Goal: Information Seeking & Learning: Learn about a topic

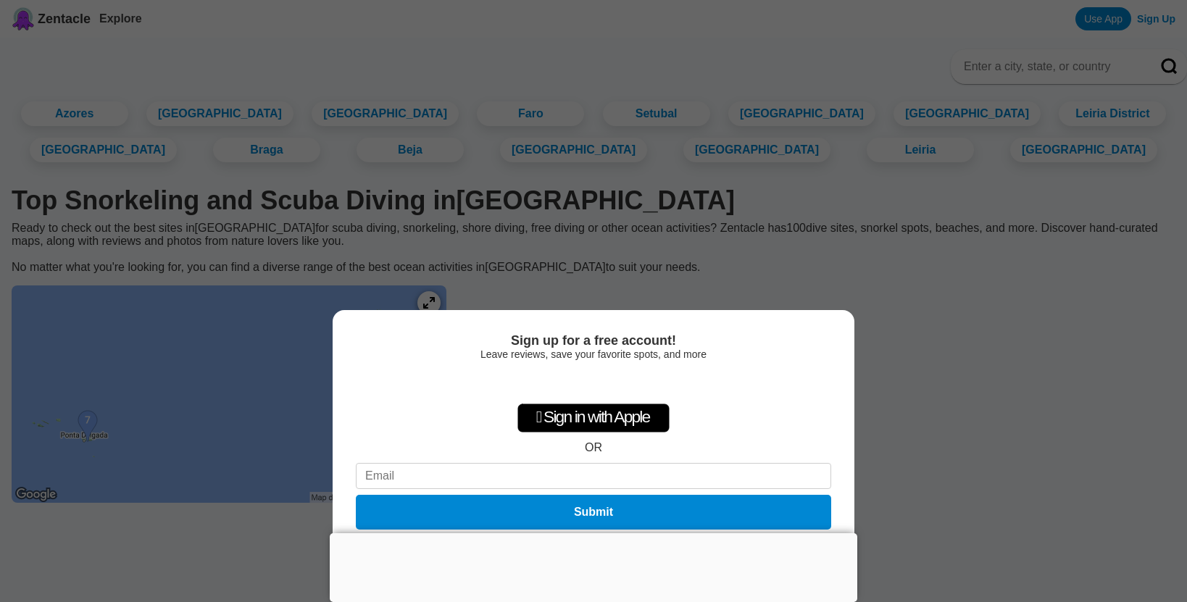
click at [586, 533] on div at bounding box center [594, 533] width 528 height 0
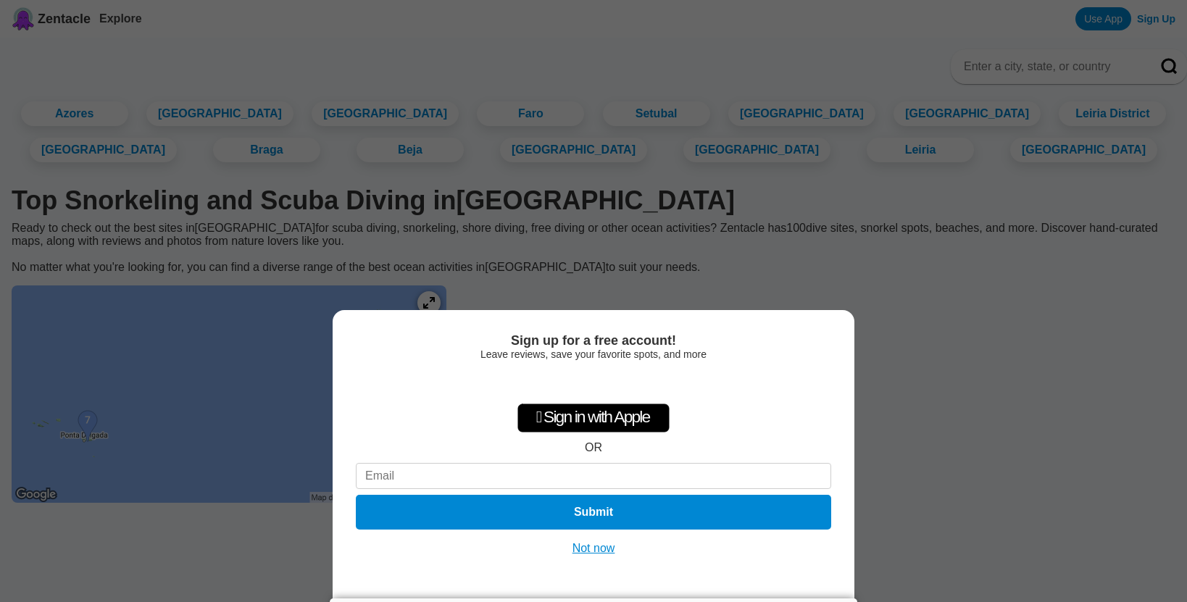
click at [593, 549] on button "Not now" at bounding box center [593, 548] width 51 height 14
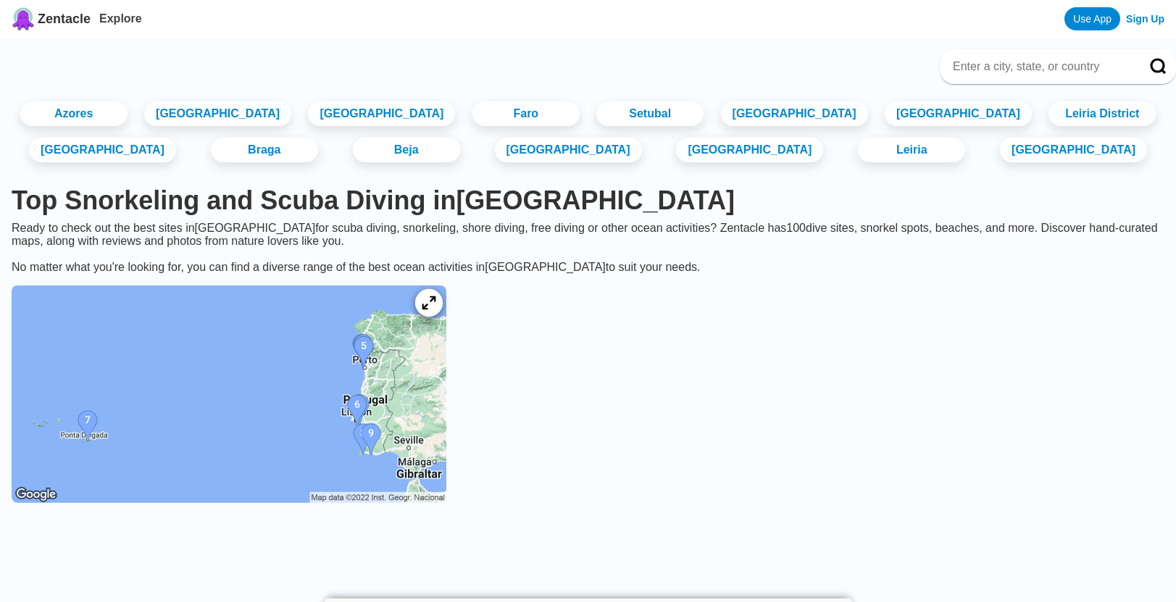
click at [443, 317] on div at bounding box center [429, 303] width 28 height 28
click at [436, 310] on icon at bounding box center [429, 303] width 14 height 14
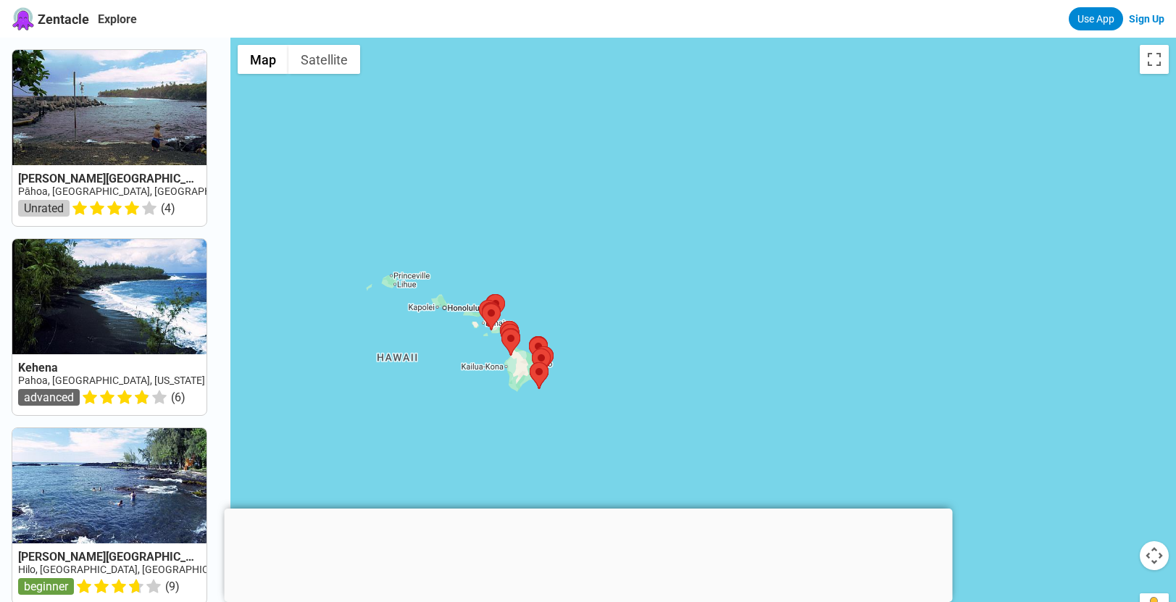
click at [468, 322] on div at bounding box center [703, 339] width 946 height 602
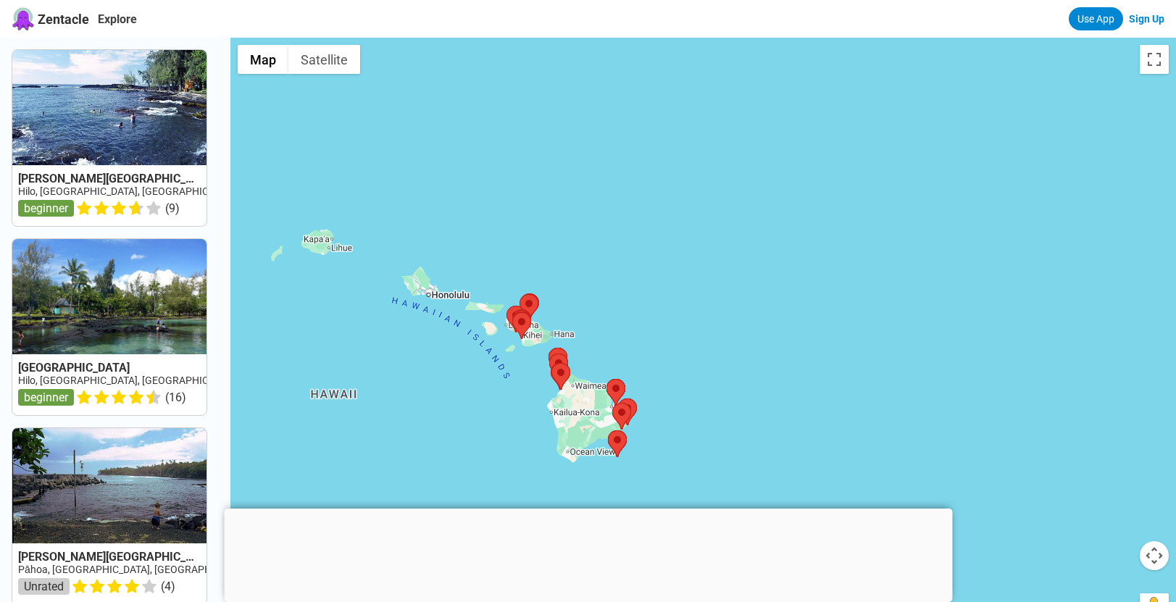
click at [324, 357] on div at bounding box center [703, 339] width 946 height 602
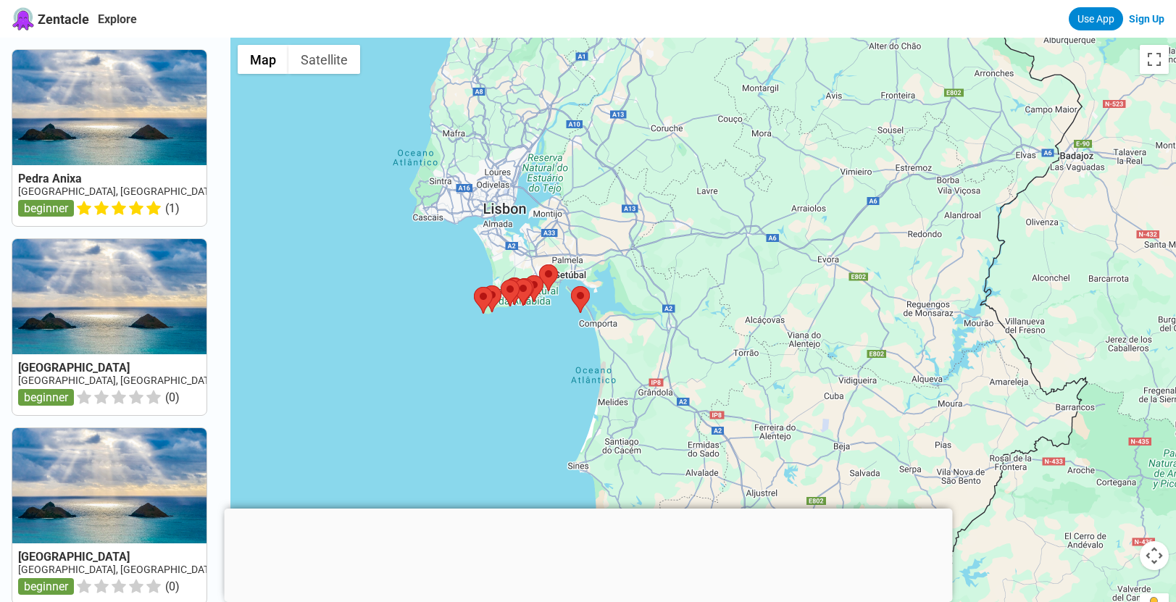
drag, startPoint x: 692, startPoint y: 293, endPoint x: 528, endPoint y: 242, distance: 171.5
click at [528, 242] on div at bounding box center [703, 339] width 946 height 602
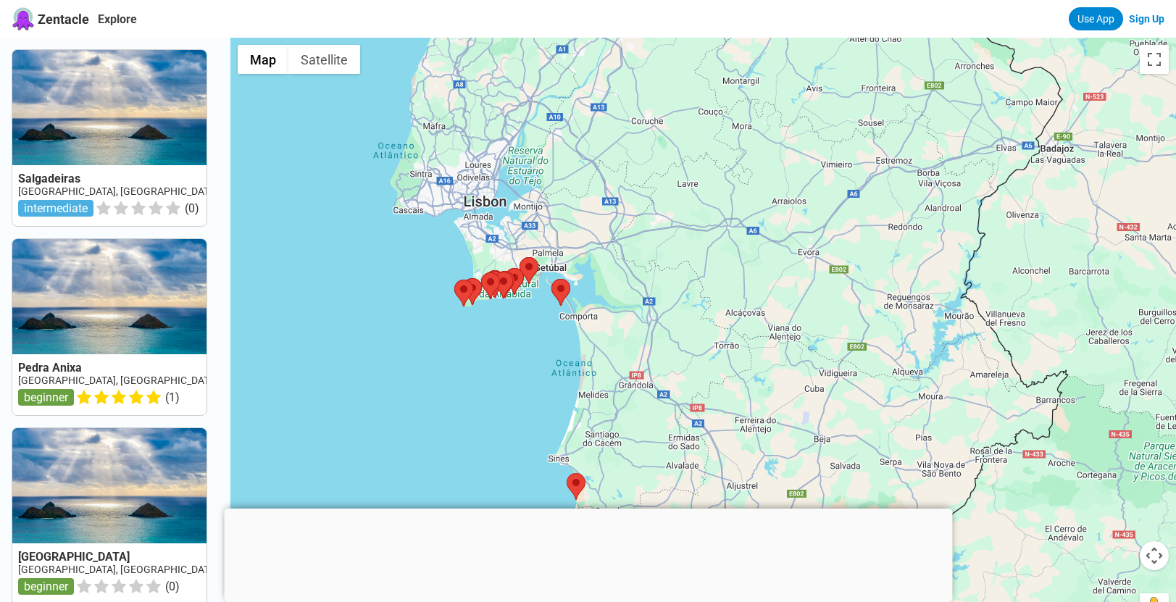
drag, startPoint x: 539, startPoint y: 250, endPoint x: 523, endPoint y: 243, distance: 17.5
click at [523, 243] on div at bounding box center [703, 339] width 946 height 602
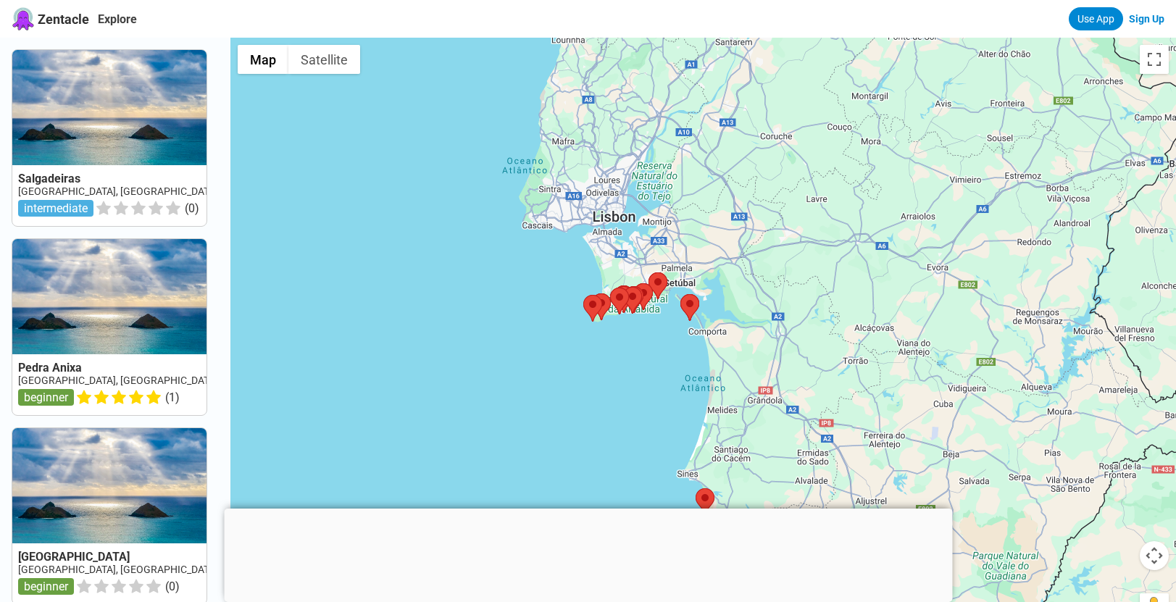
drag, startPoint x: 523, startPoint y: 243, endPoint x: 656, endPoint y: 257, distance: 133.4
click at [656, 257] on div at bounding box center [703, 339] width 946 height 602
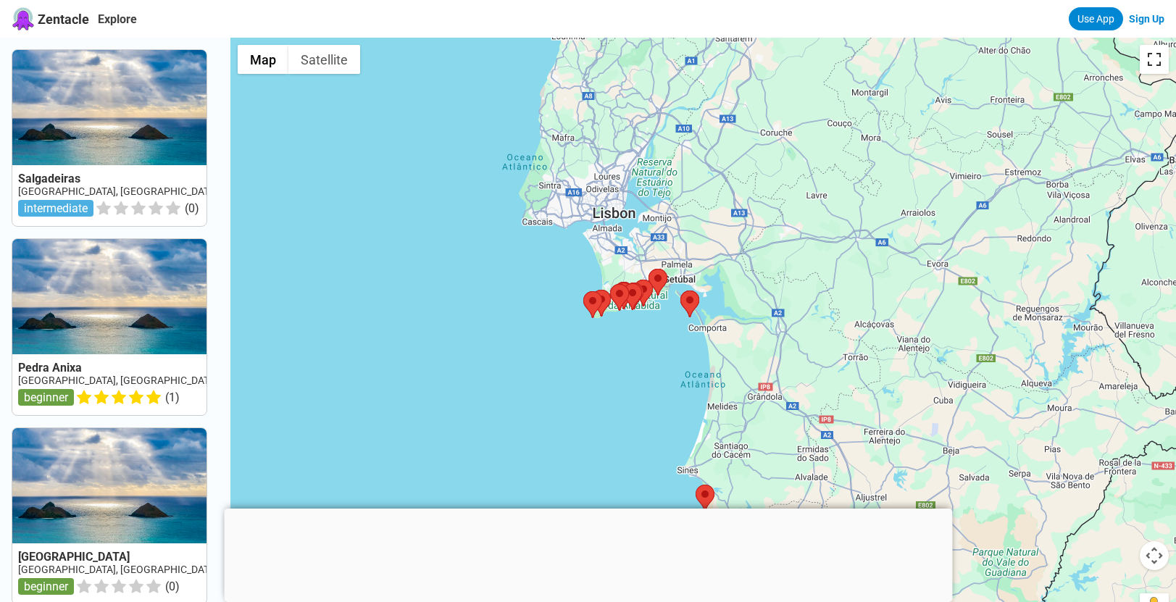
click at [1161, 62] on button "Toggle fullscreen view" at bounding box center [1154, 59] width 29 height 29
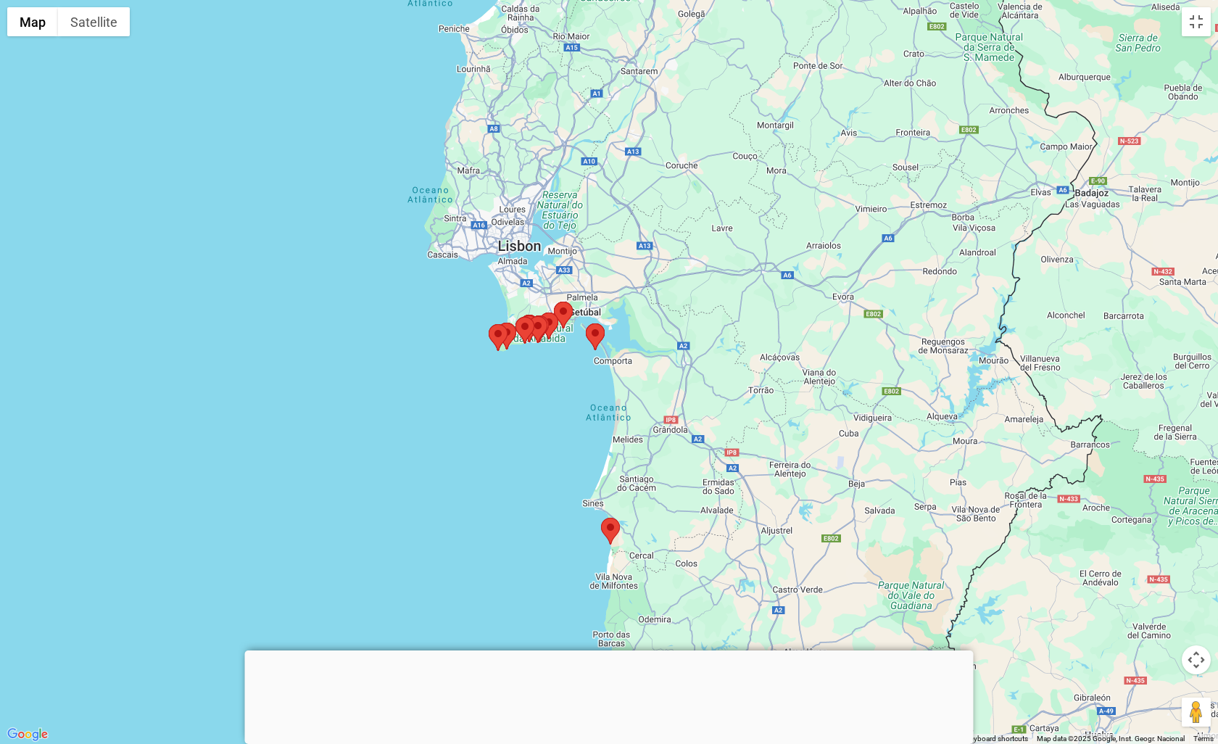
click at [547, 319] on img at bounding box center [539, 328] width 19 height 27
click at [528, 316] on area at bounding box center [528, 316] width 0 height 0
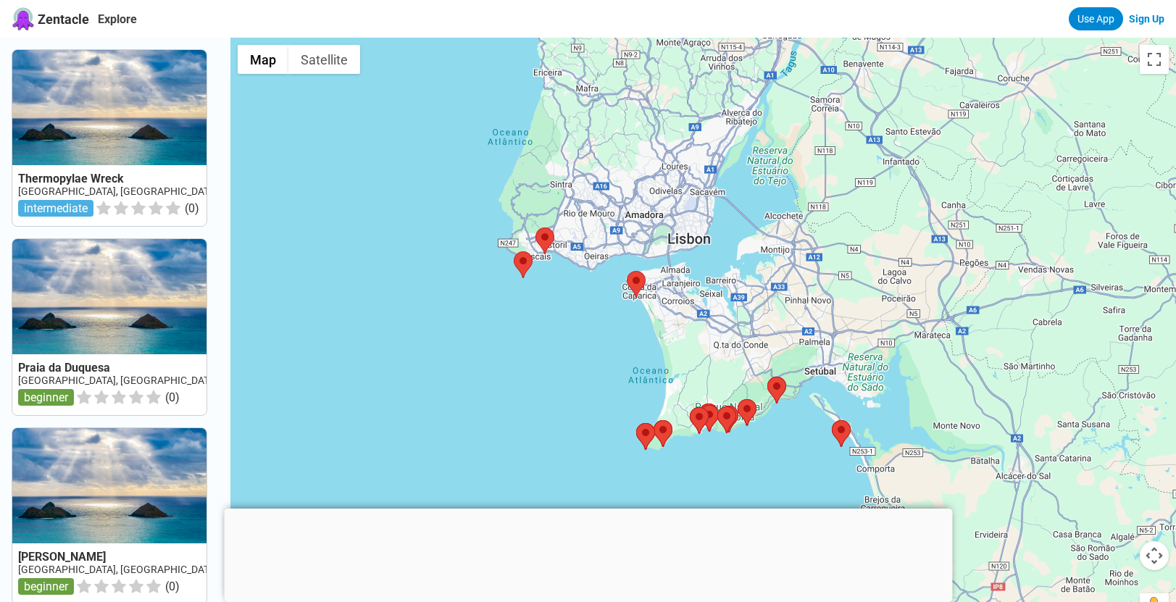
drag, startPoint x: 972, startPoint y: 280, endPoint x: 738, endPoint y: 183, distance: 252.8
click at [738, 183] on div at bounding box center [703, 339] width 946 height 602
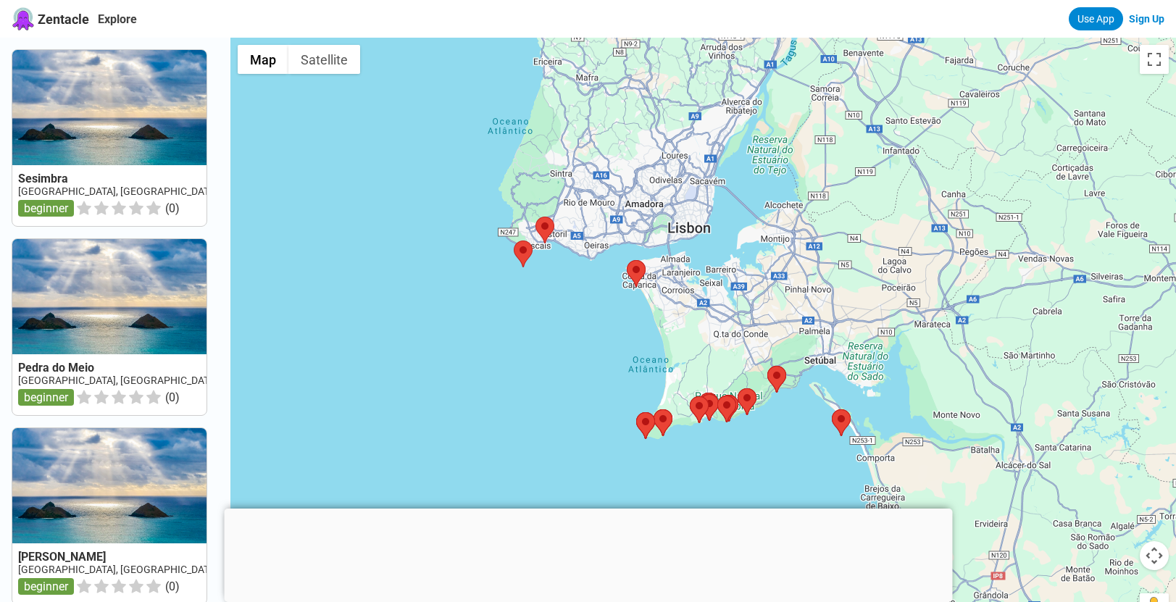
click at [573, 290] on div at bounding box center [703, 339] width 946 height 602
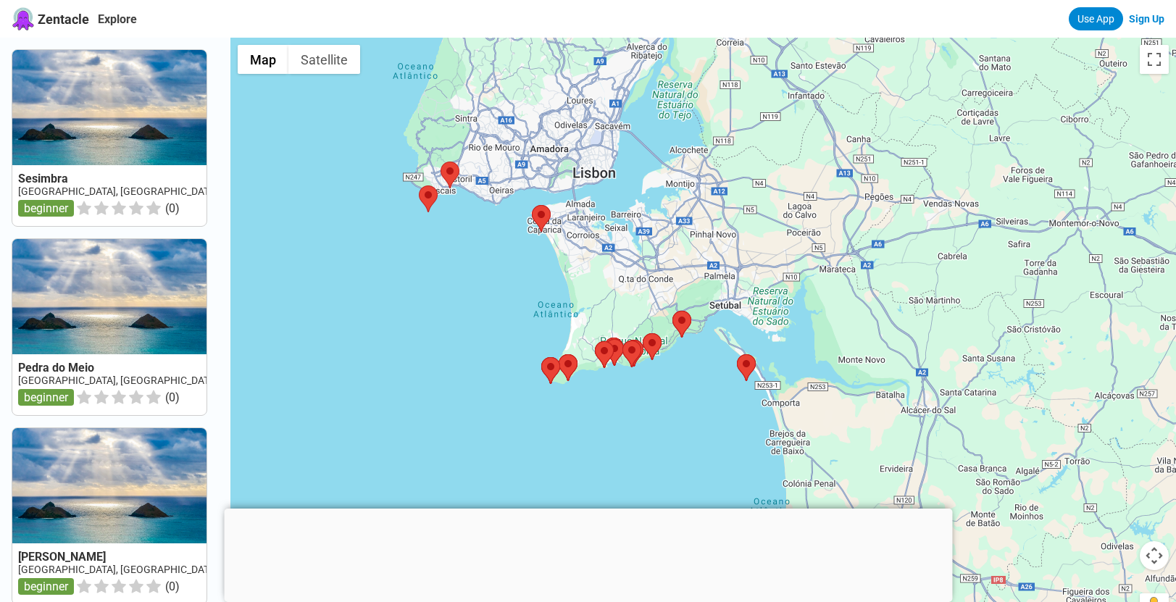
drag, startPoint x: 766, startPoint y: 382, endPoint x: 660, endPoint y: 321, distance: 122.1
click at [660, 321] on div at bounding box center [703, 339] width 946 height 602
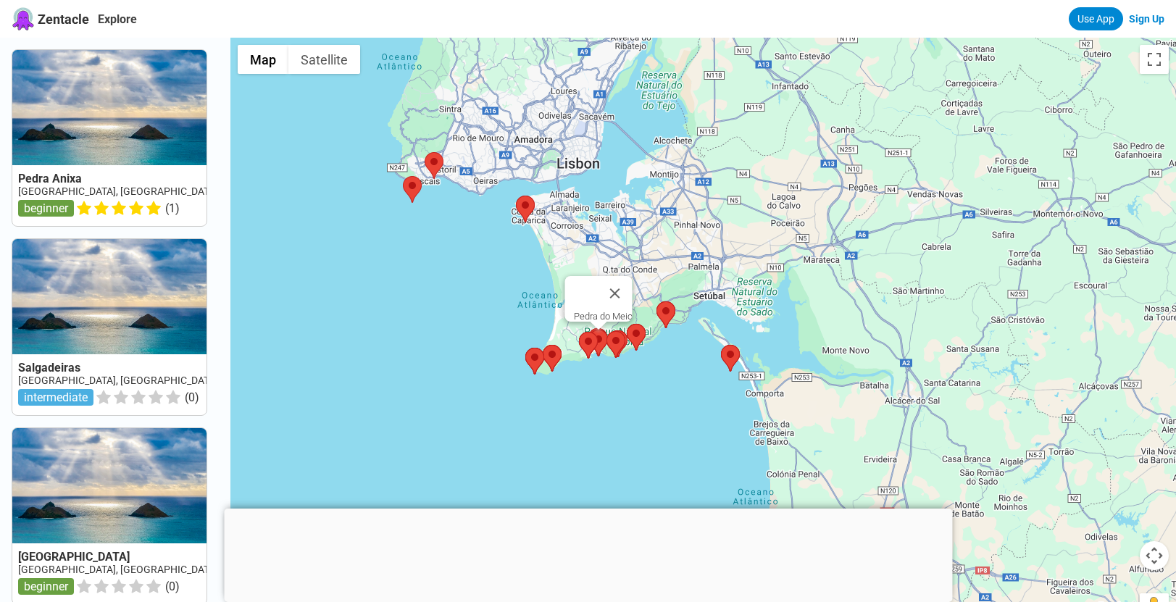
click at [589, 330] on area at bounding box center [589, 330] width 0 height 0
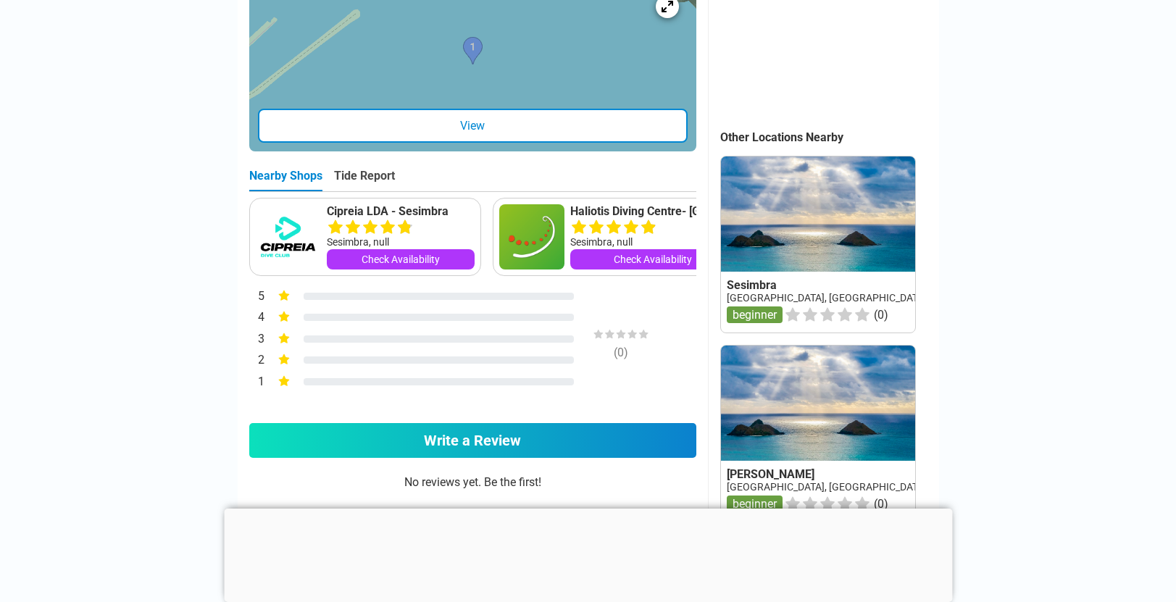
scroll to position [585, 0]
